Goal: Entertainment & Leisure: Consume media (video, audio)

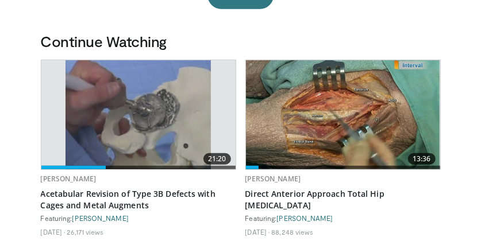
scroll to position [283, 0]
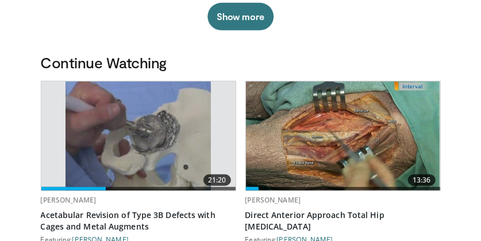
click at [154, 120] on img at bounding box center [137, 136] width 145 height 109
click at [161, 121] on img at bounding box center [137, 136] width 145 height 109
click at [162, 119] on img at bounding box center [137, 136] width 145 height 109
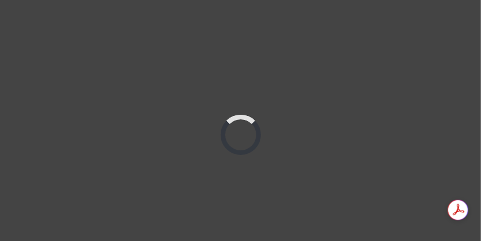
scroll to position [56, 0]
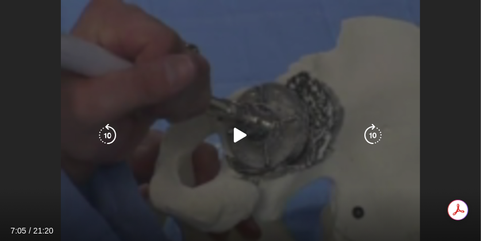
click at [242, 133] on icon "Video Player" at bounding box center [240, 135] width 23 height 23
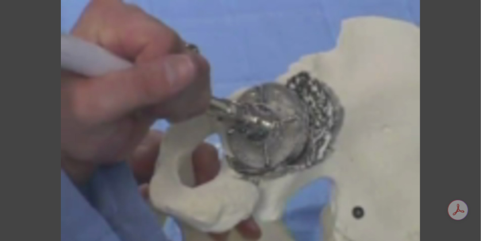
scroll to position [738, 0]
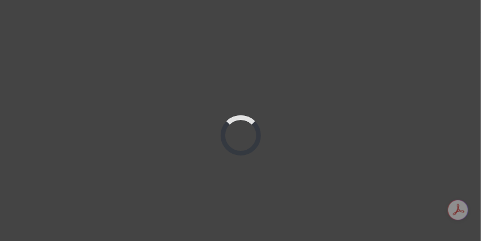
scroll to position [56, 0]
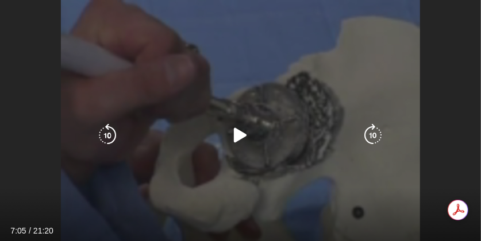
click at [235, 127] on icon "Video Player" at bounding box center [240, 135] width 23 height 23
click at [240, 133] on icon "Video Player" at bounding box center [240, 135] width 23 height 23
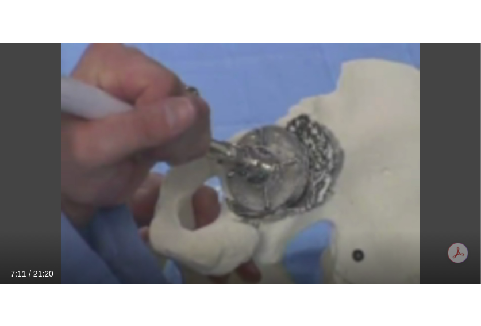
scroll to position [344, 0]
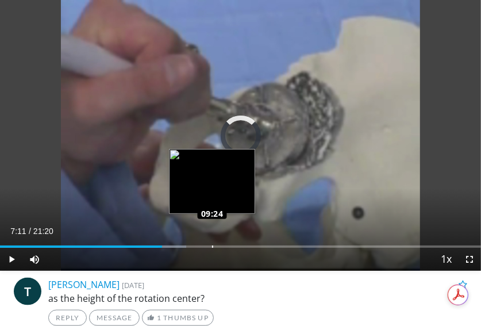
click at [211, 241] on div "Loaded : 38.74% 09:24 09:24" at bounding box center [240, 246] width 481 height 2
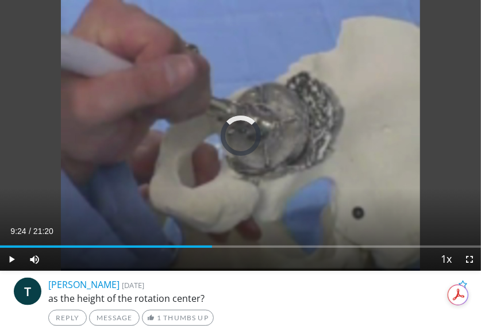
click at [267, 241] on div "Loaded : 0.00% 09:24 11:57" at bounding box center [240, 246] width 481 height 2
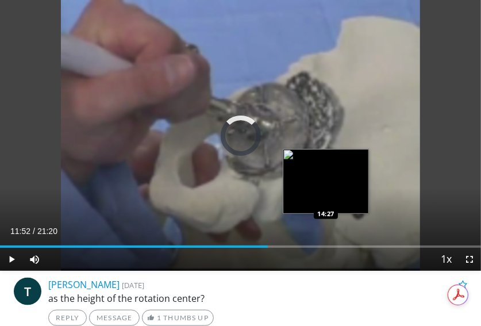
click at [326, 241] on div "Loaded : 0.00% 11:52 14:27" at bounding box center [240, 242] width 481 height 11
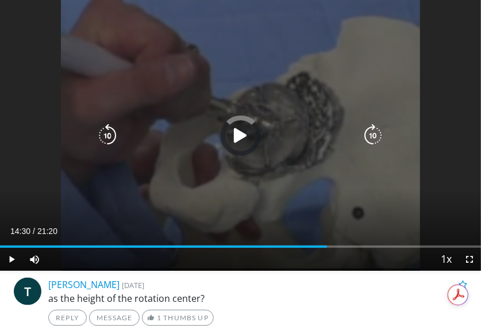
click at [242, 128] on icon "Video Player" at bounding box center [240, 135] width 23 height 23
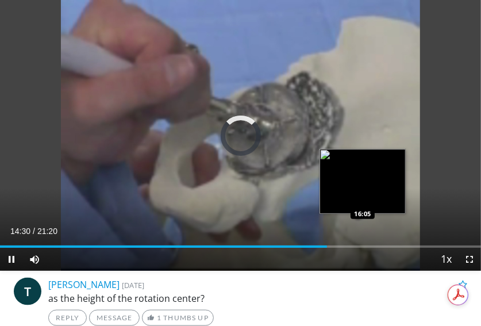
click at [362, 240] on div "Loaded : 0.00% 14:30 16:05" at bounding box center [240, 242] width 481 height 11
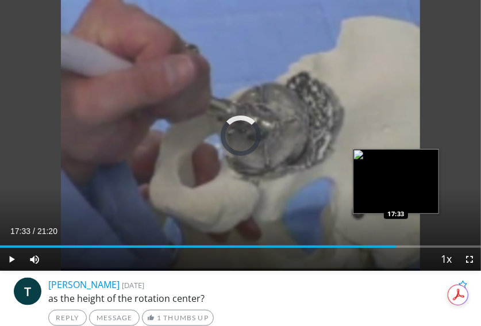
click at [396, 241] on div "Loaded : 0.00% 17:33 17:33" at bounding box center [240, 242] width 481 height 11
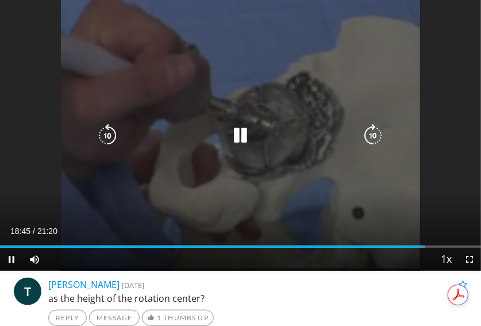
click at [242, 133] on icon "Video Player" at bounding box center [240, 135] width 23 height 23
click at [240, 133] on icon "Video Player" at bounding box center [240, 135] width 23 height 23
click at [244, 136] on icon "Video Player" at bounding box center [240, 135] width 23 height 23
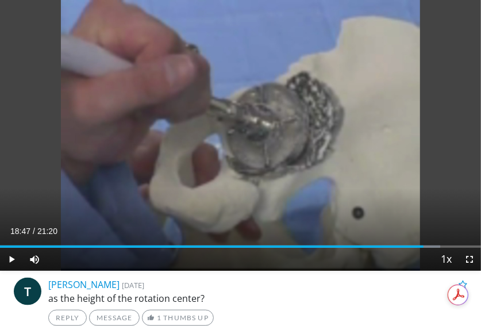
click at [240, 131] on div "10 seconds Tap to unmute" at bounding box center [240, 135] width 481 height 270
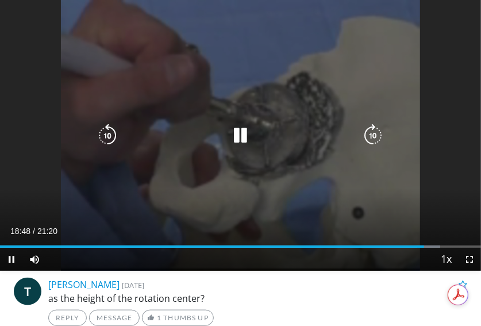
click at [239, 133] on icon "Video Player" at bounding box center [240, 135] width 23 height 23
click at [240, 134] on icon "Video Player" at bounding box center [240, 135] width 23 height 23
click at [243, 134] on icon "Video Player" at bounding box center [240, 135] width 23 height 23
click at [241, 131] on icon "Video Player" at bounding box center [240, 135] width 23 height 23
click at [246, 131] on icon "Video Player" at bounding box center [240, 135] width 23 height 23
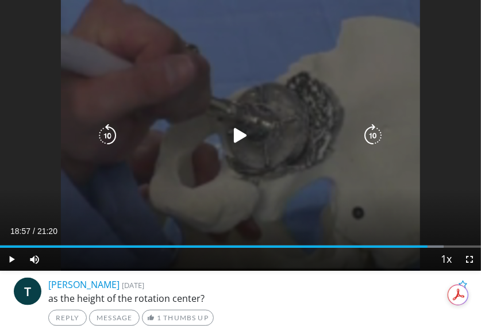
click at [243, 134] on icon "Video Player" at bounding box center [240, 135] width 23 height 23
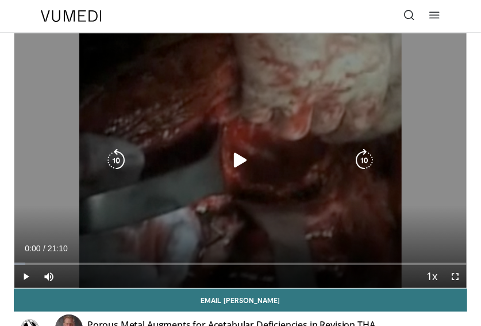
click at [246, 153] on icon "Video Player" at bounding box center [240, 160] width 23 height 23
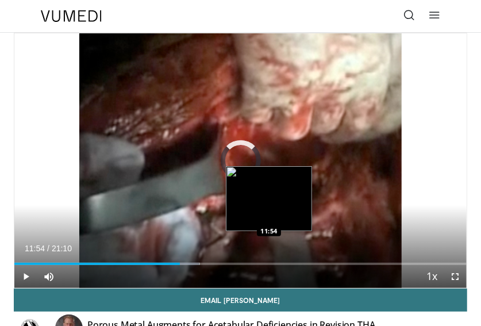
click at [268, 262] on div "Loaded : 40.98% 11:54 11:54" at bounding box center [240, 259] width 452 height 11
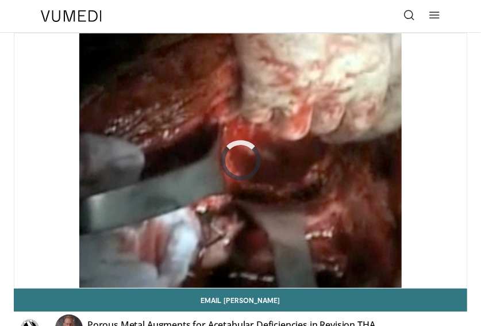
click at [434, 13] on icon at bounding box center [434, 14] width 11 height 11
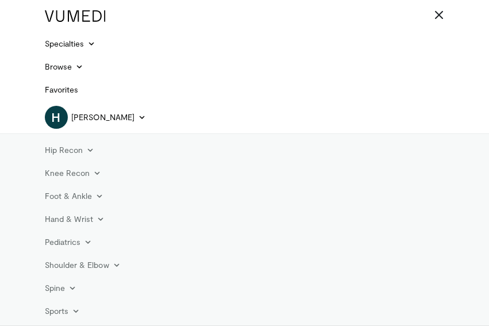
click at [433, 13] on icon at bounding box center [438, 14] width 11 height 11
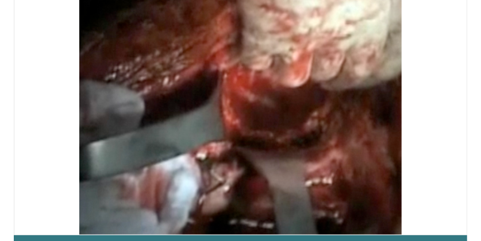
scroll to position [61, 0]
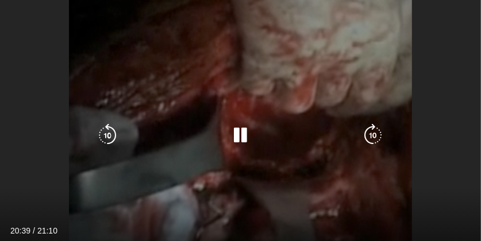
click at [429, 87] on div "10 seconds Tap to unmute" at bounding box center [240, 135] width 481 height 270
click at [238, 134] on icon "Video Player" at bounding box center [240, 135] width 23 height 23
